Goal: Information Seeking & Learning: Understand process/instructions

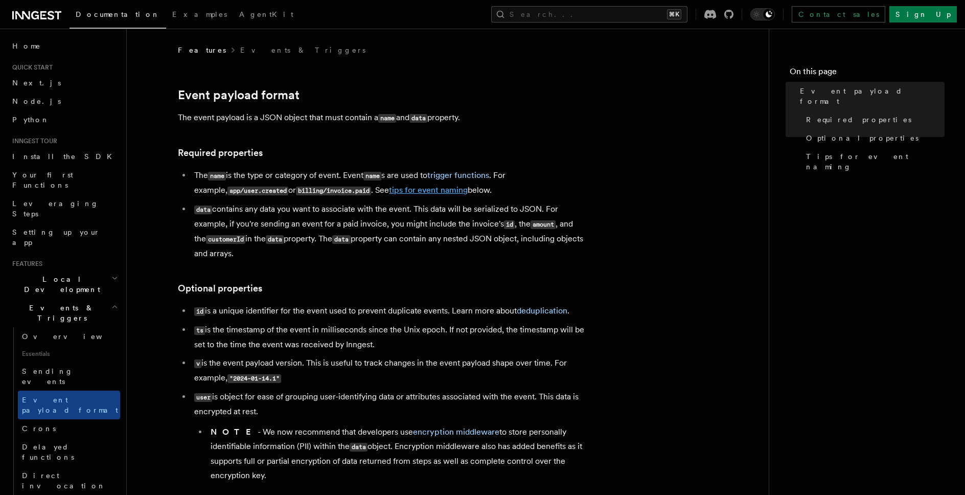
click at [389, 189] on link "tips for event naming" at bounding box center [428, 190] width 79 height 10
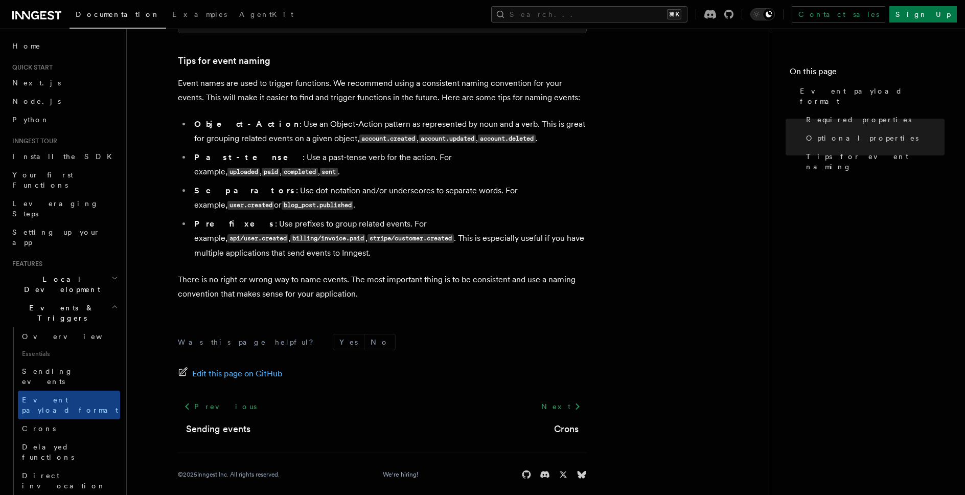
scroll to position [654, 0]
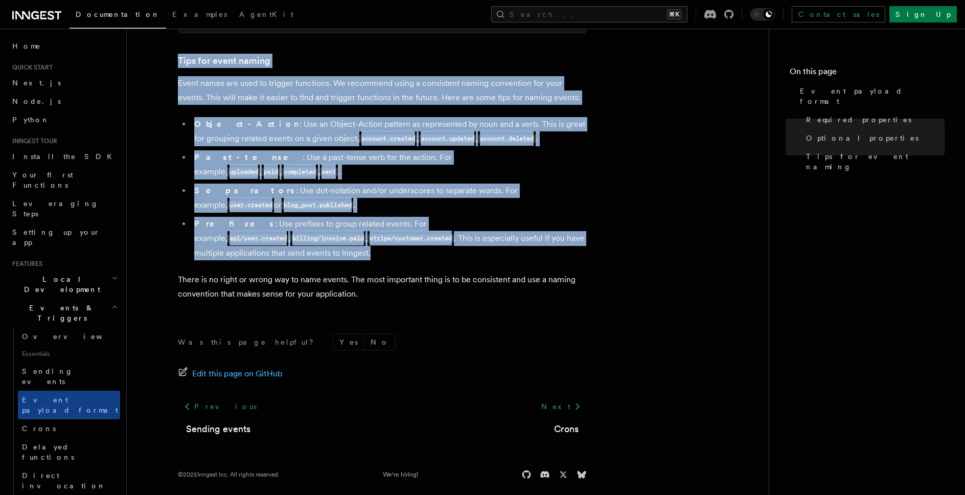
drag, startPoint x: 176, startPoint y: 54, endPoint x: 448, endPoint y: 241, distance: 330.9
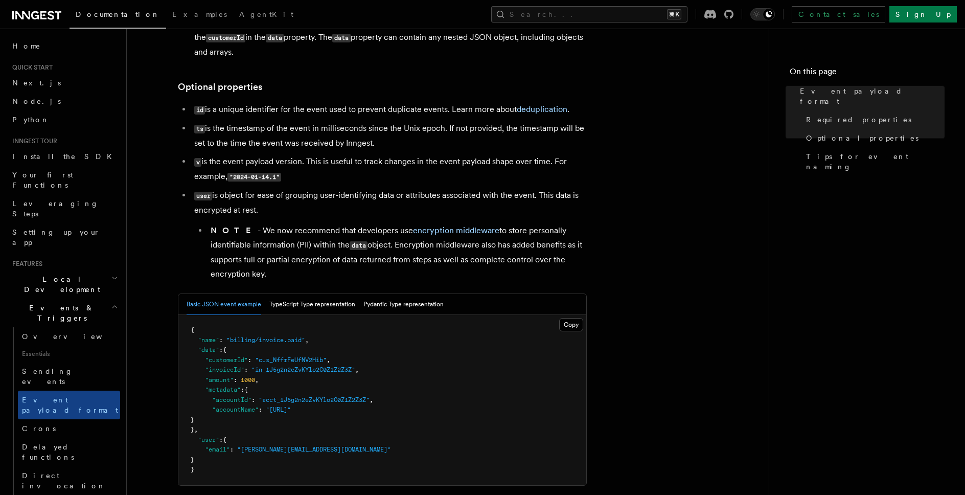
scroll to position [547, 0]
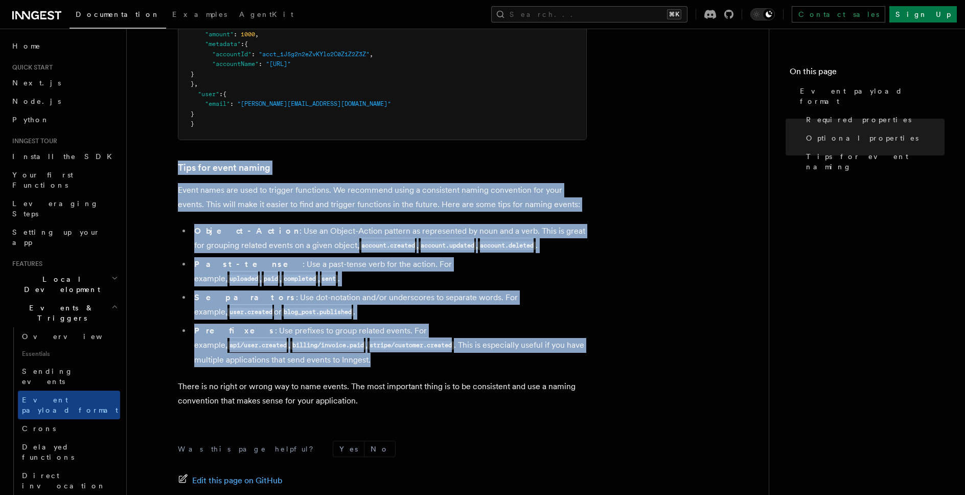
copy article "Tips for event naming Event names are used to trigger functions. We recommend u…"
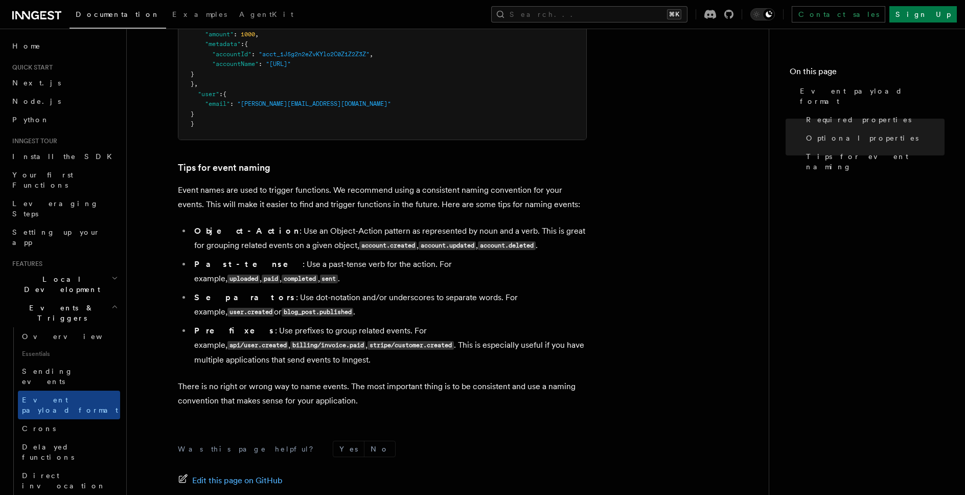
click at [349, 291] on li "Separators : Use dot-notation and/or underscores to separate words. For example…" at bounding box center [389, 304] width 396 height 29
click at [274, 308] on code "user.created" at bounding box center [251, 312] width 47 height 9
drag, startPoint x: 500, startPoint y: 286, endPoint x: 519, endPoint y: 286, distance: 19.4
click at [274, 308] on code "user.created" at bounding box center [251, 312] width 47 height 9
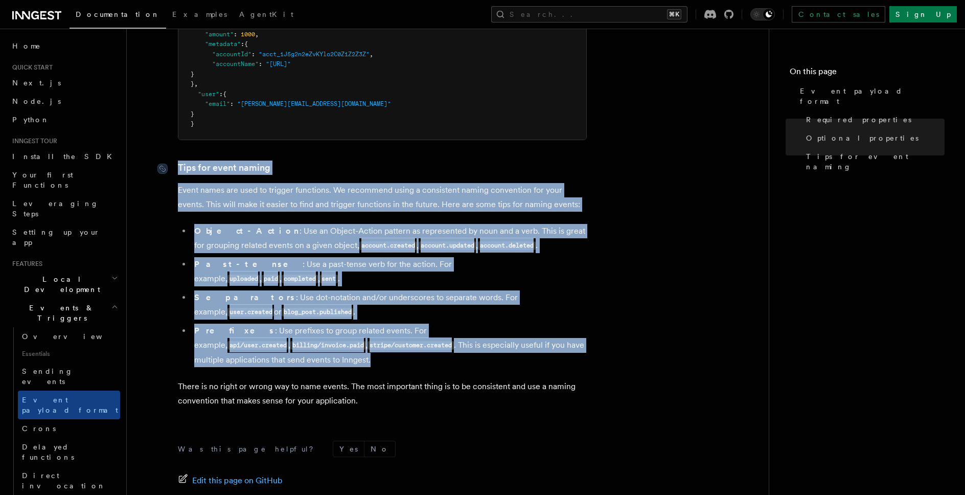
drag, startPoint x: 273, startPoint y: 359, endPoint x: 177, endPoint y: 170, distance: 212.0
click at [177, 170] on article "Features Events & Triggers Event payload format The event payload is a JSON obj…" at bounding box center [447, 54] width 609 height 1113
copy article "Tips for event naming Event names are used to trigger functions. We recommend u…"
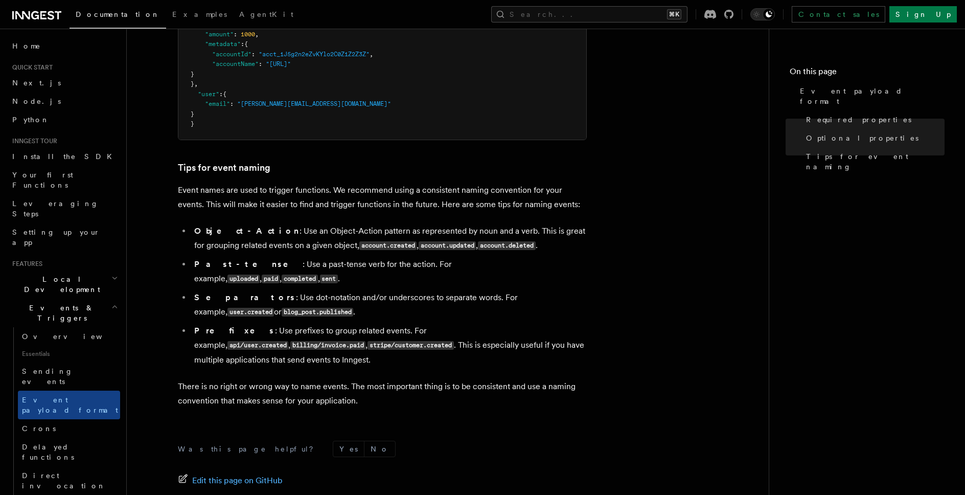
click at [689, 154] on article "Features Events & Triggers Event payload format The event payload is a JSON obj…" at bounding box center [447, 54] width 609 height 1113
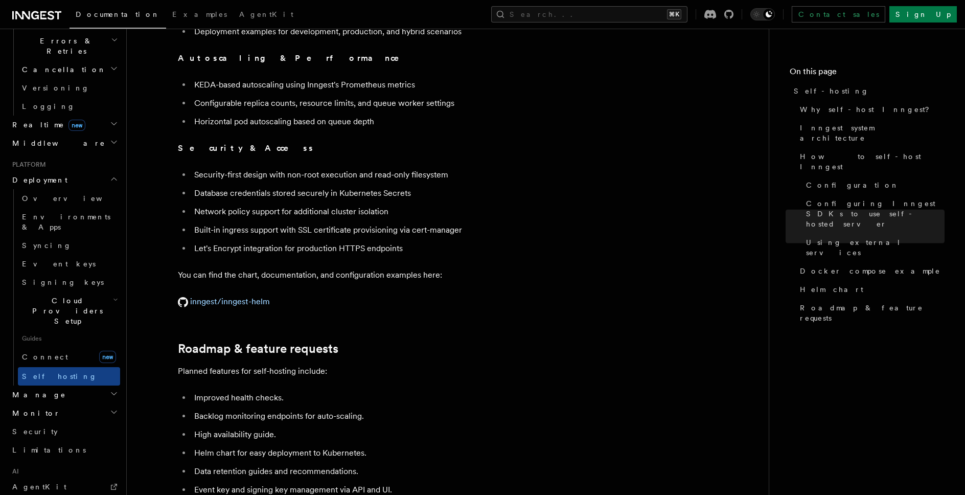
scroll to position [3896, 0]
